Goal: Task Accomplishment & Management: Manage account settings

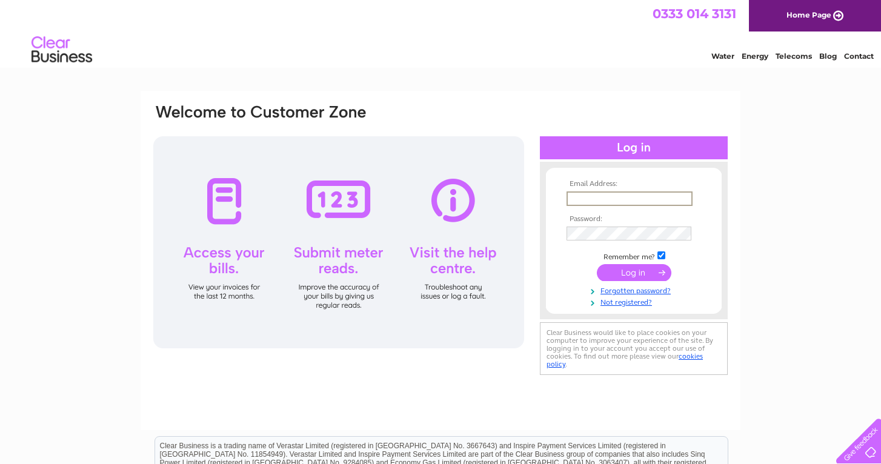
type input "[EMAIL_ADDRESS][DOMAIN_NAME]"
click at [629, 268] on input "submit" at bounding box center [634, 272] width 75 height 17
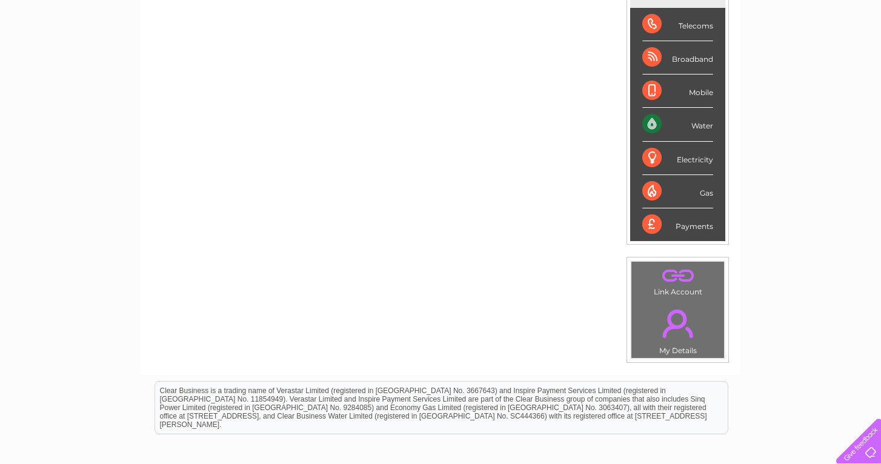
scroll to position [189, 0]
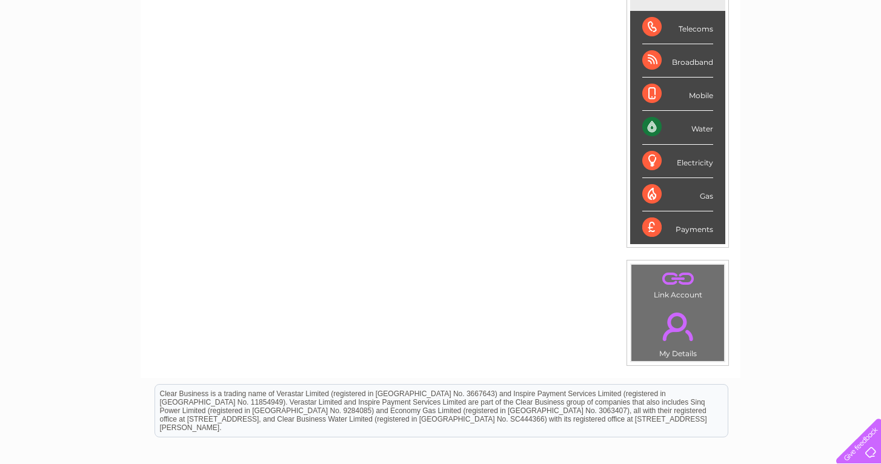
click at [655, 127] on div "Water" at bounding box center [678, 127] width 71 height 33
click at [691, 127] on div "Water" at bounding box center [678, 127] width 71 height 33
click at [705, 126] on div "Water" at bounding box center [678, 127] width 71 height 33
click at [675, 132] on div "Water" at bounding box center [678, 127] width 71 height 33
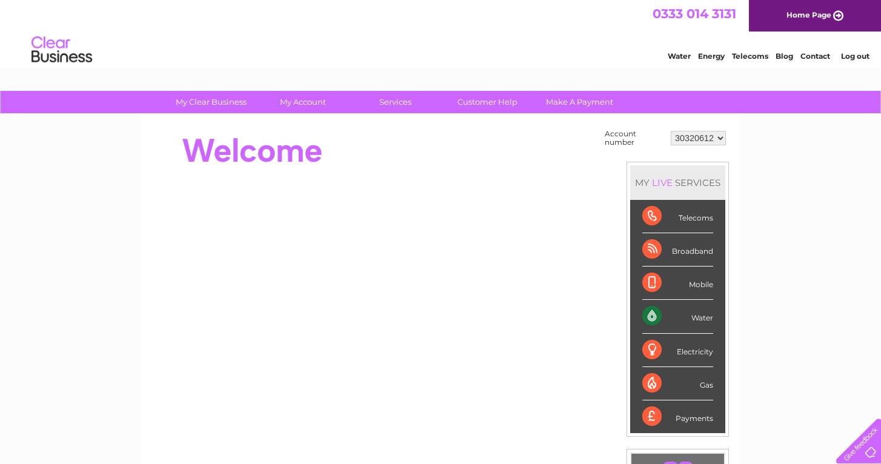
scroll to position [0, 0]
click at [692, 219] on div "Telecoms" at bounding box center [678, 216] width 71 height 33
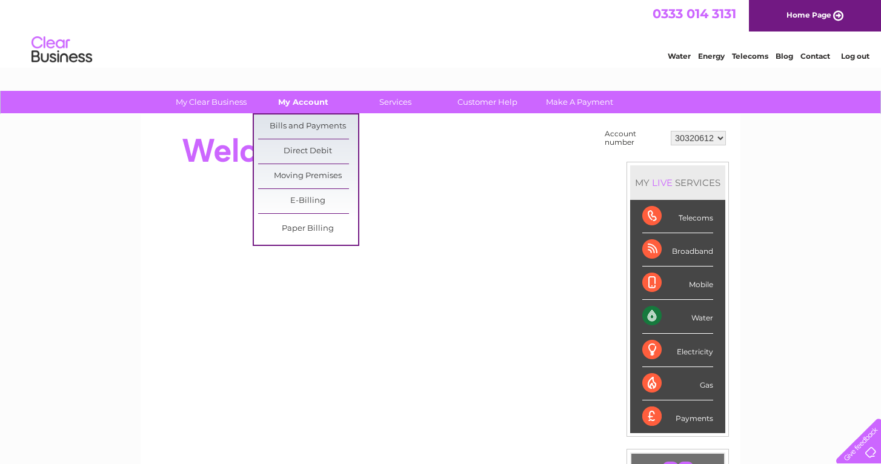
click at [304, 102] on link "My Account" at bounding box center [303, 102] width 100 height 22
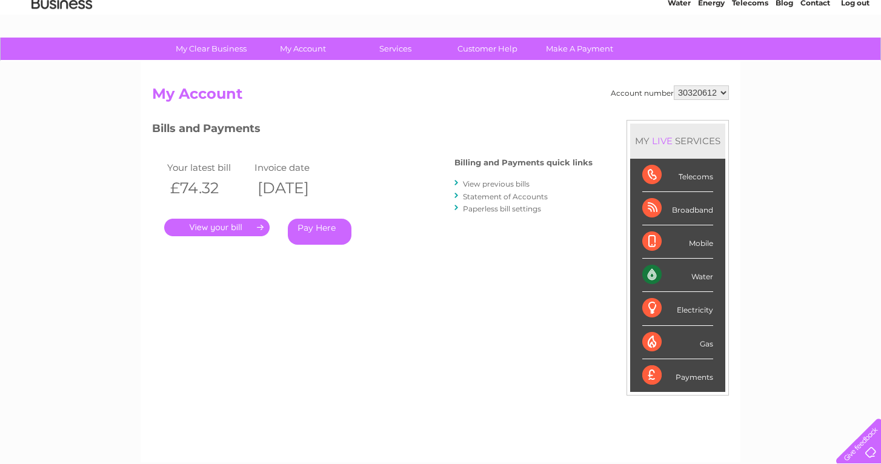
scroll to position [38, 0]
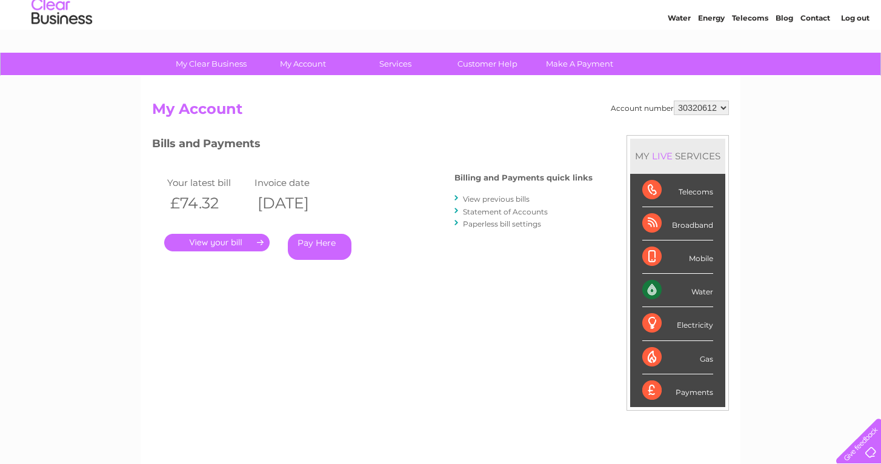
click at [213, 241] on link "." at bounding box center [216, 243] width 105 height 18
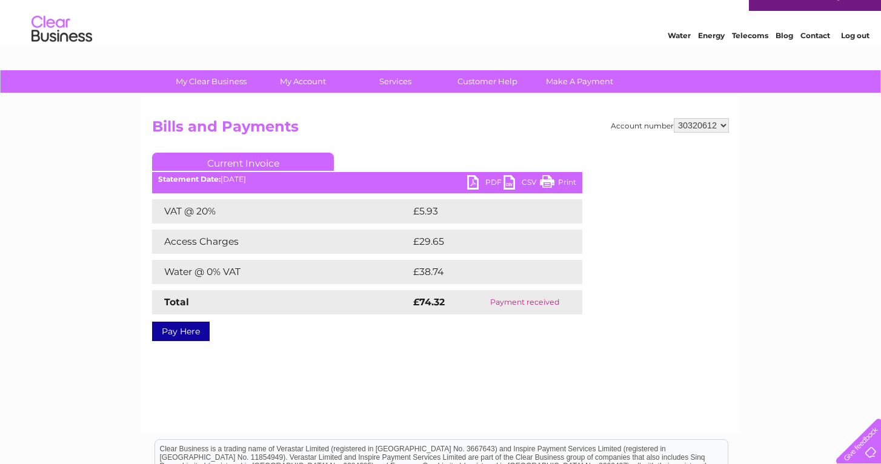
scroll to position [27, 0]
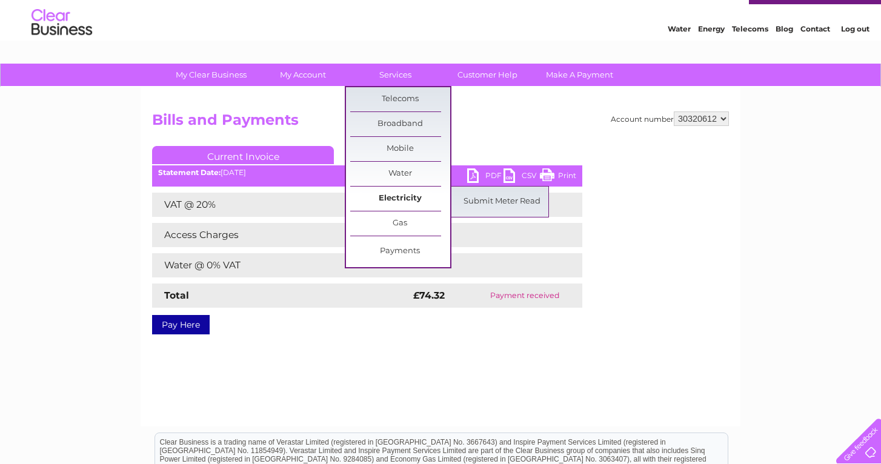
click at [402, 196] on link "Electricity" at bounding box center [400, 199] width 100 height 24
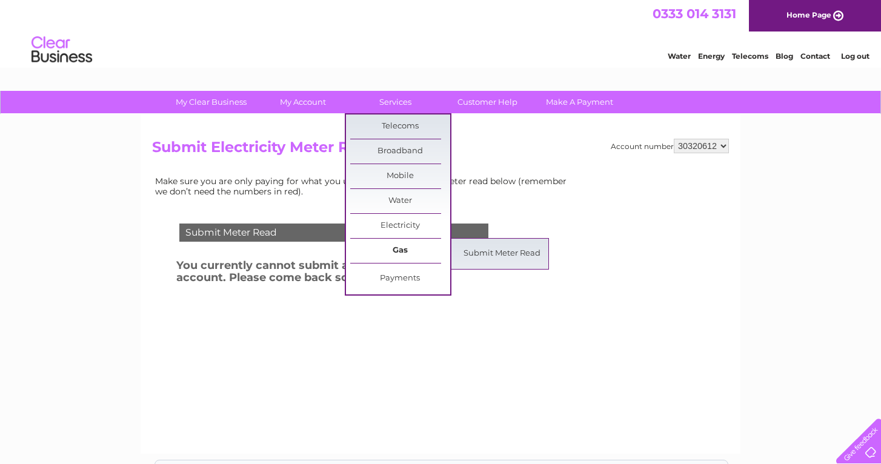
click at [400, 250] on link "Gas" at bounding box center [400, 251] width 100 height 24
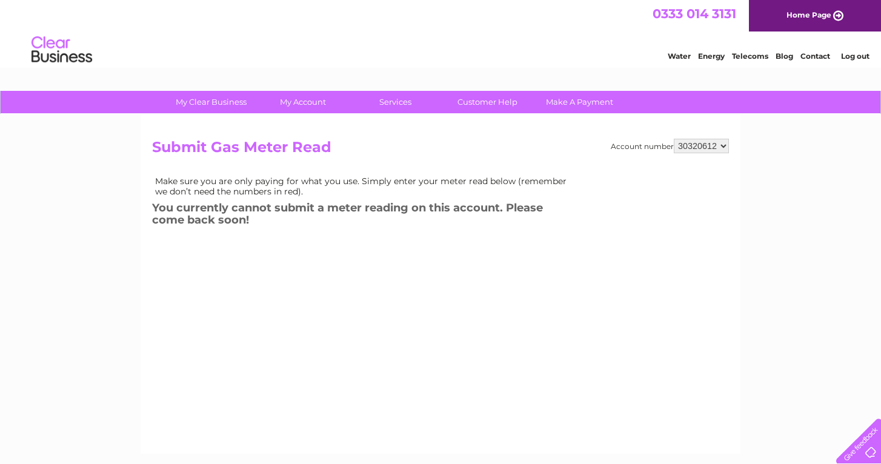
click at [400, 250] on div "Account number 30320612 Submit Gas Meter Read Make sure you are only paying for…" at bounding box center [440, 278] width 577 height 278
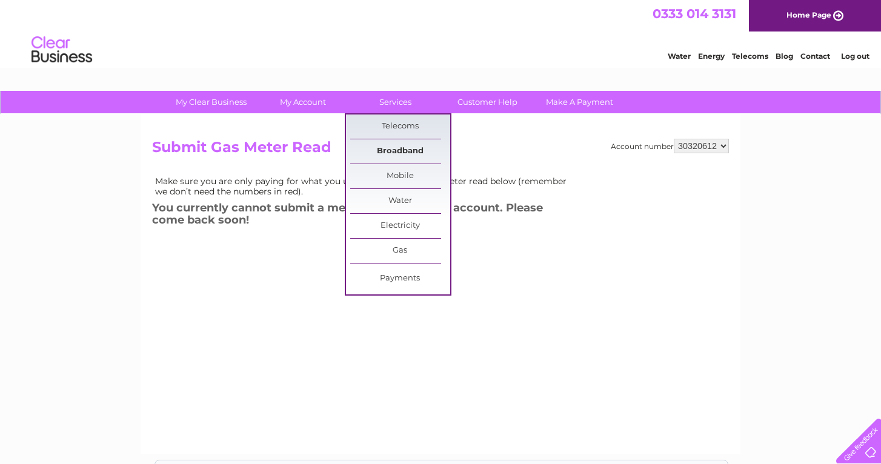
click at [403, 149] on link "Broadband" at bounding box center [400, 151] width 100 height 24
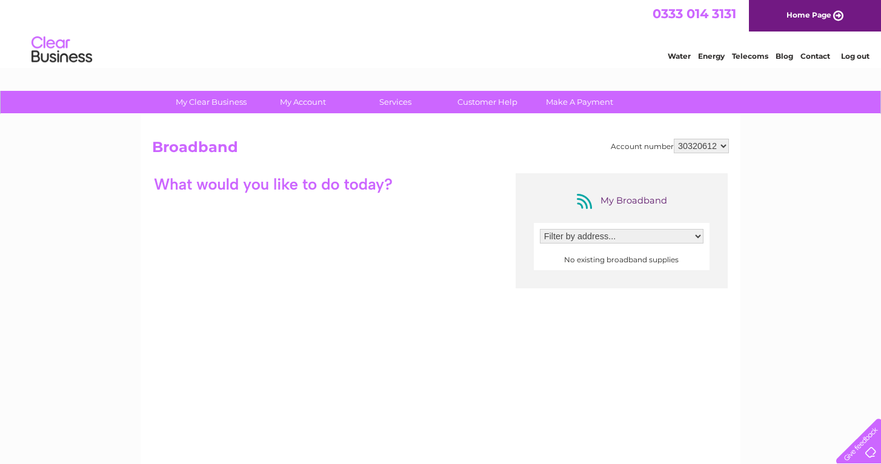
click at [852, 55] on link "Log out" at bounding box center [855, 56] width 28 height 9
